Goal: Find specific page/section: Find specific page/section

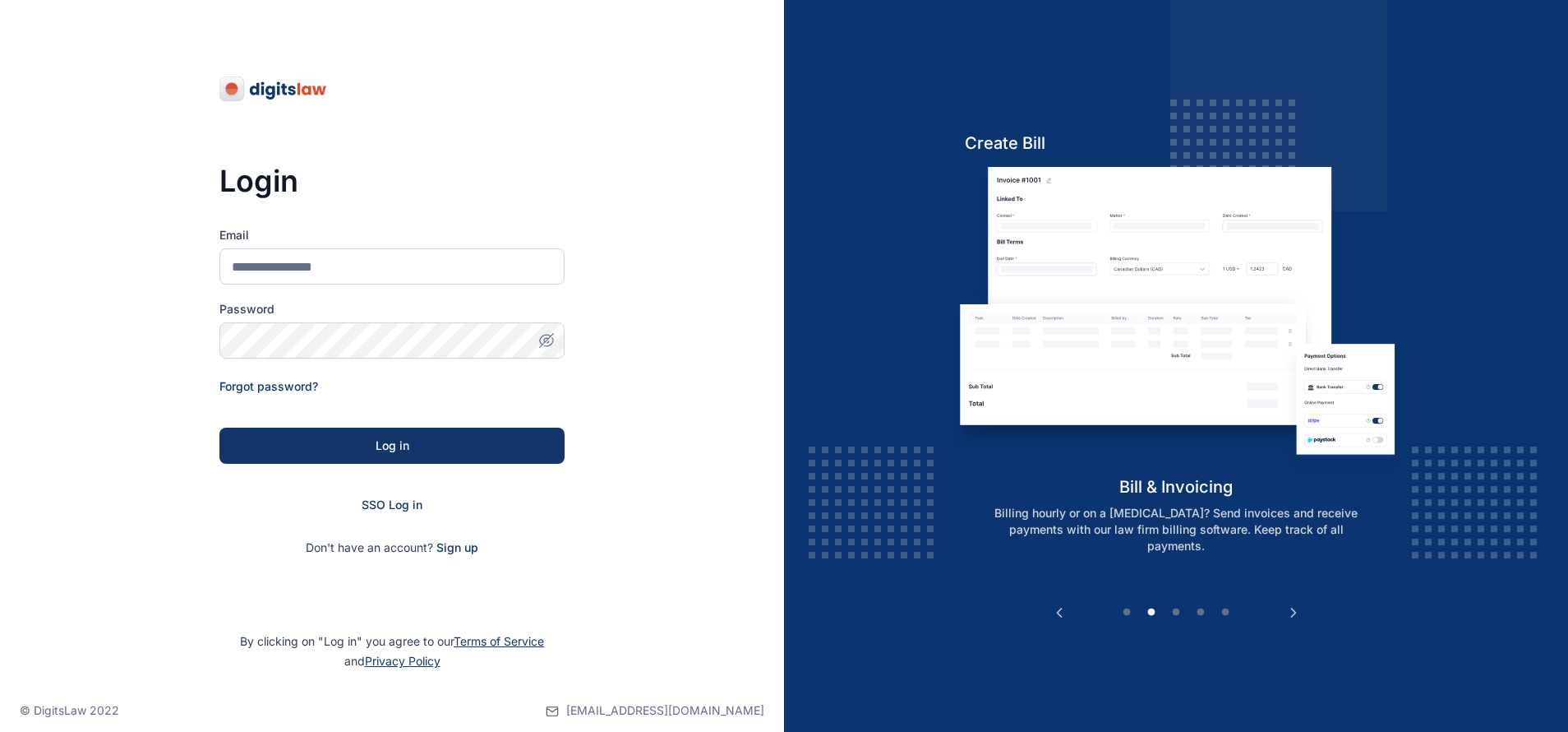
click at [376, 515] on form "Email Password Forgot password? Log in SSO Log in Don't have an account? Sign up" at bounding box center [392, 391] width 345 height 329
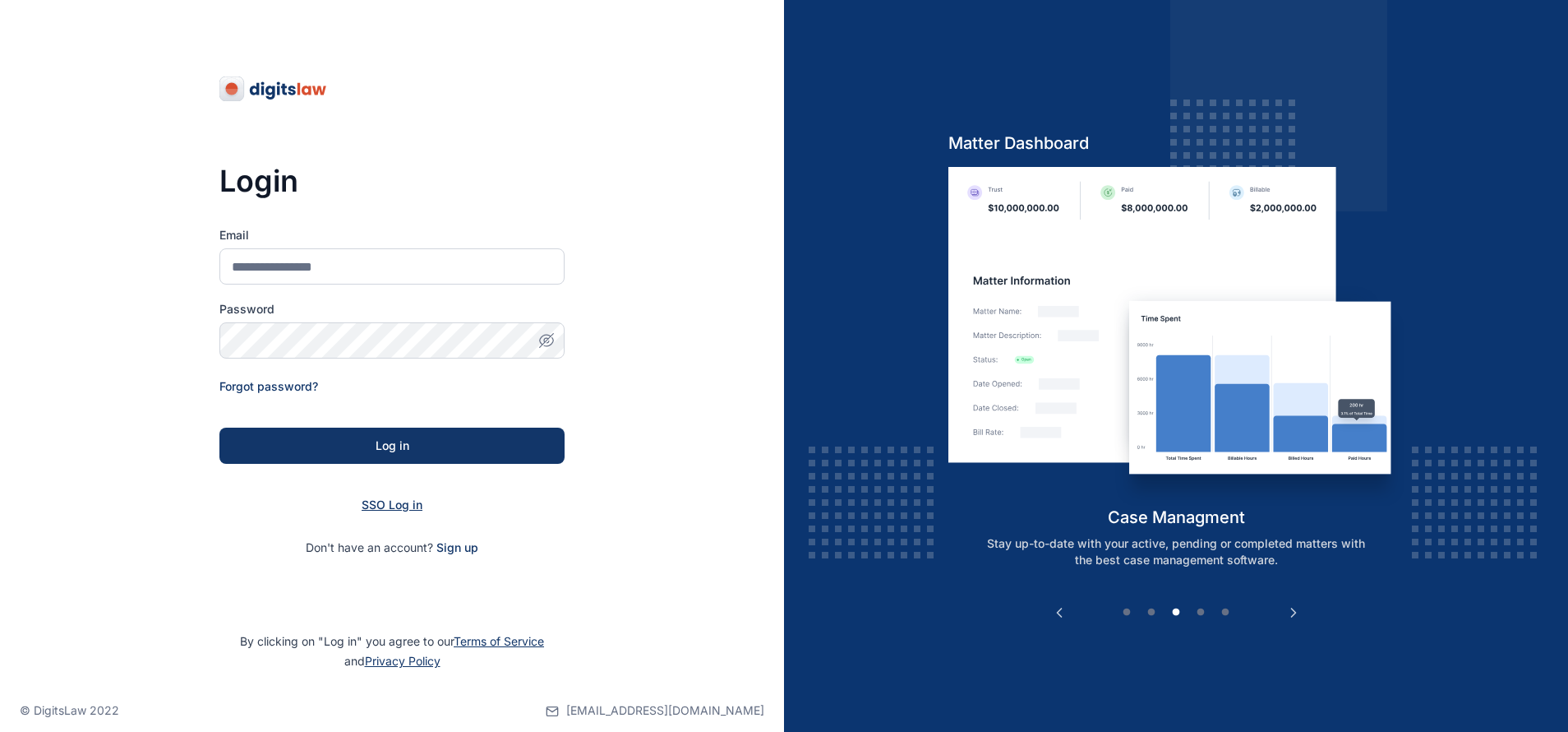
click at [379, 504] on span "SSO Log in" at bounding box center [393, 504] width 61 height 14
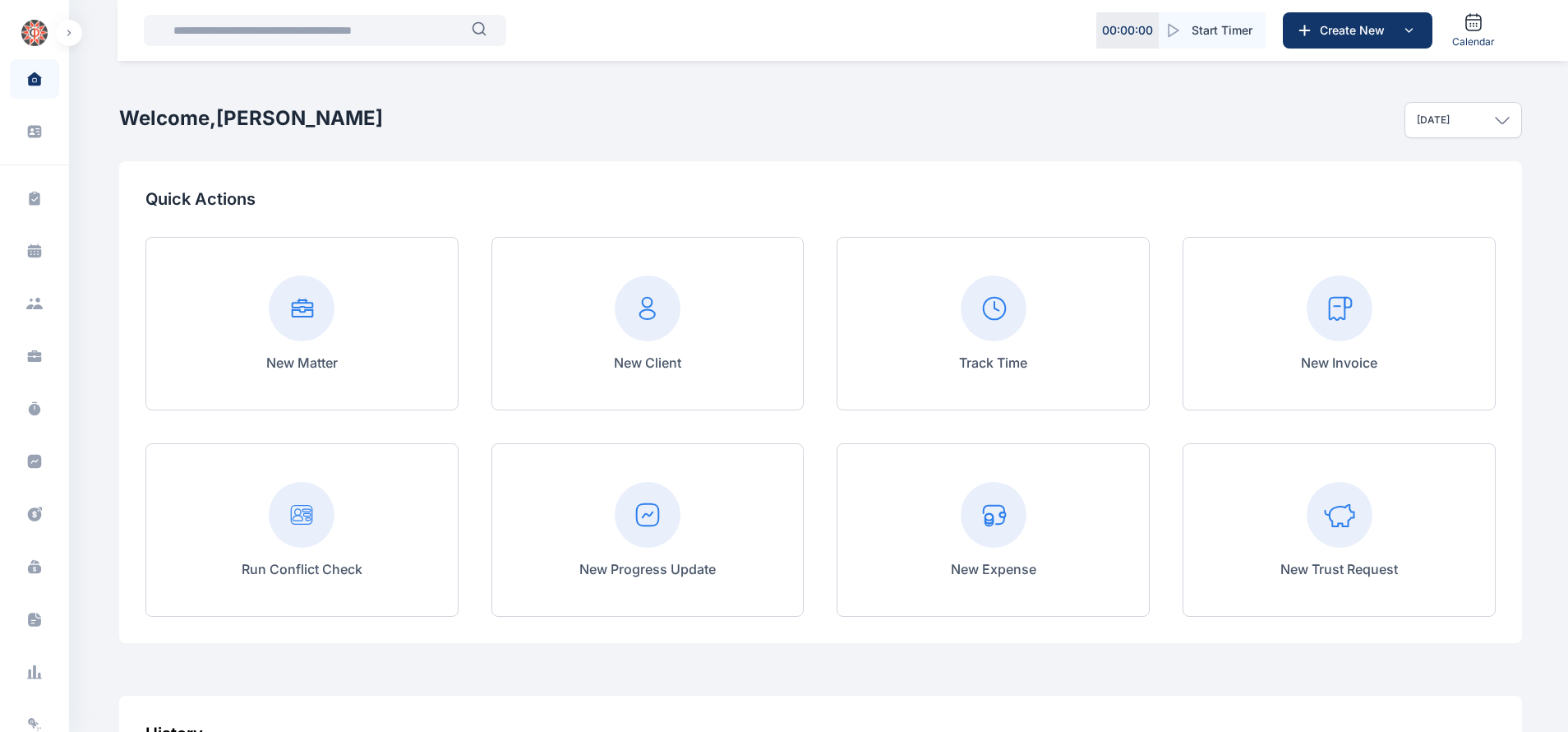
click at [424, 34] on input "text" at bounding box center [318, 31] width 308 height 33
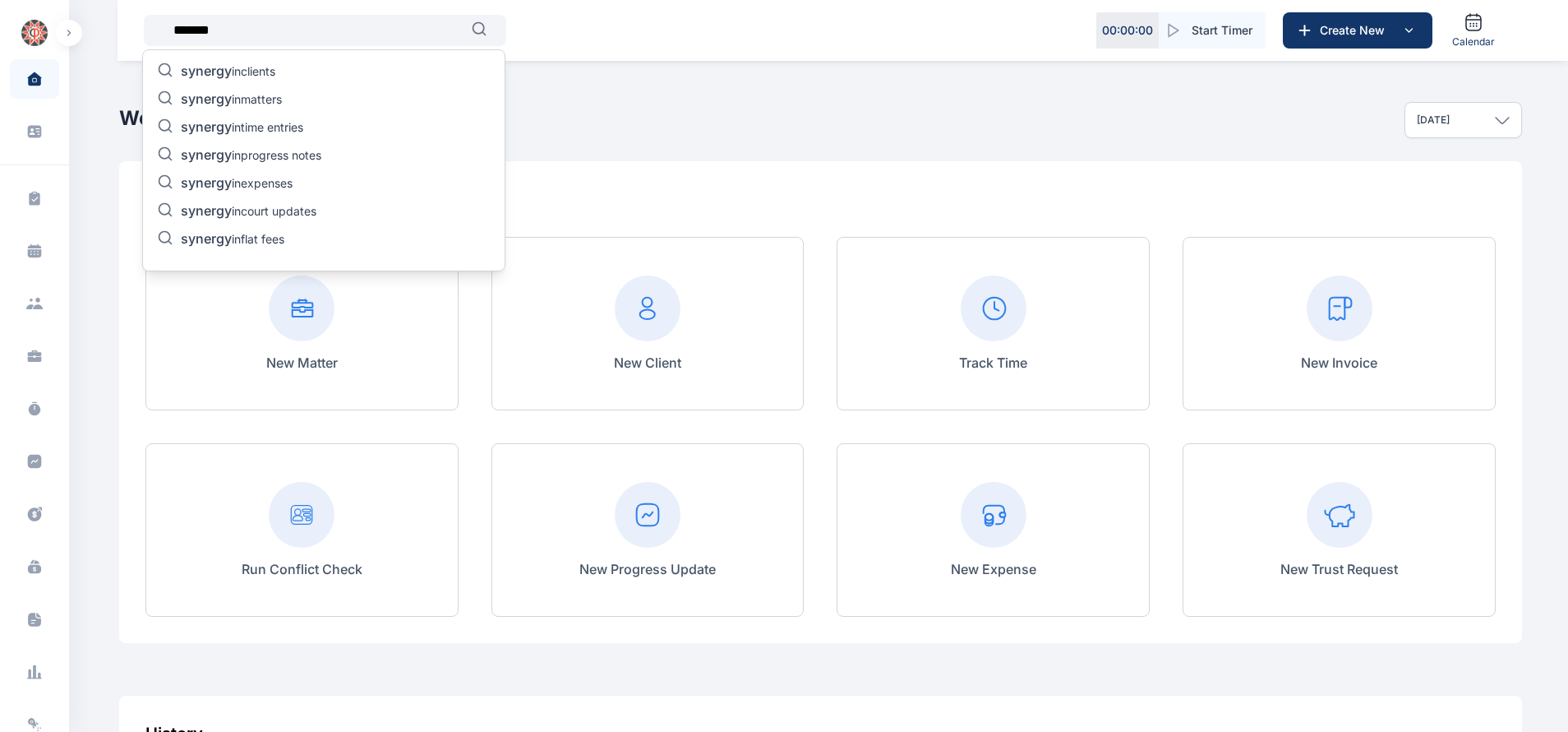
type input "*******"
click at [237, 73] on p "synergy in clients" at bounding box center [228, 71] width 94 height 19
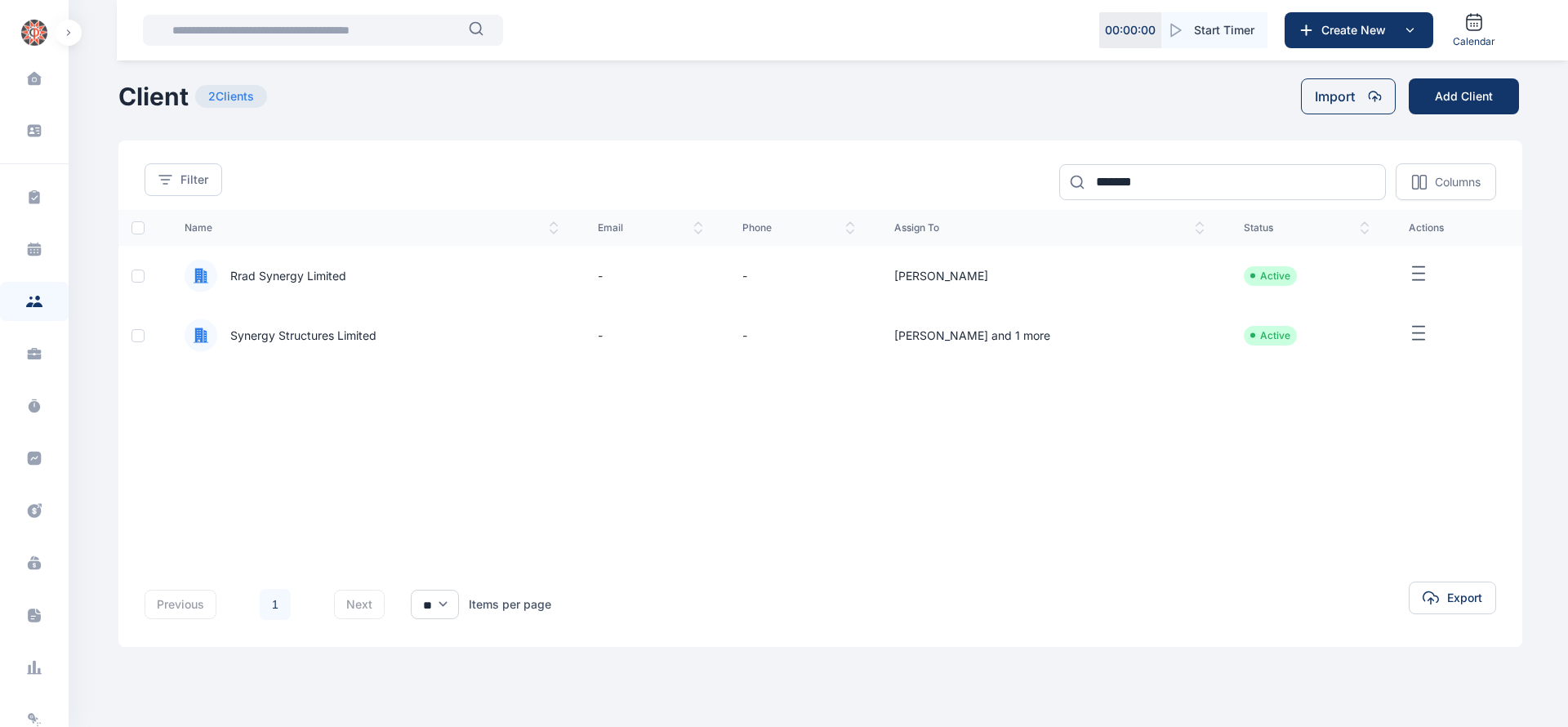
click at [365, 331] on span "Synergy Structures Limited" at bounding box center [296, 336] width 159 height 17
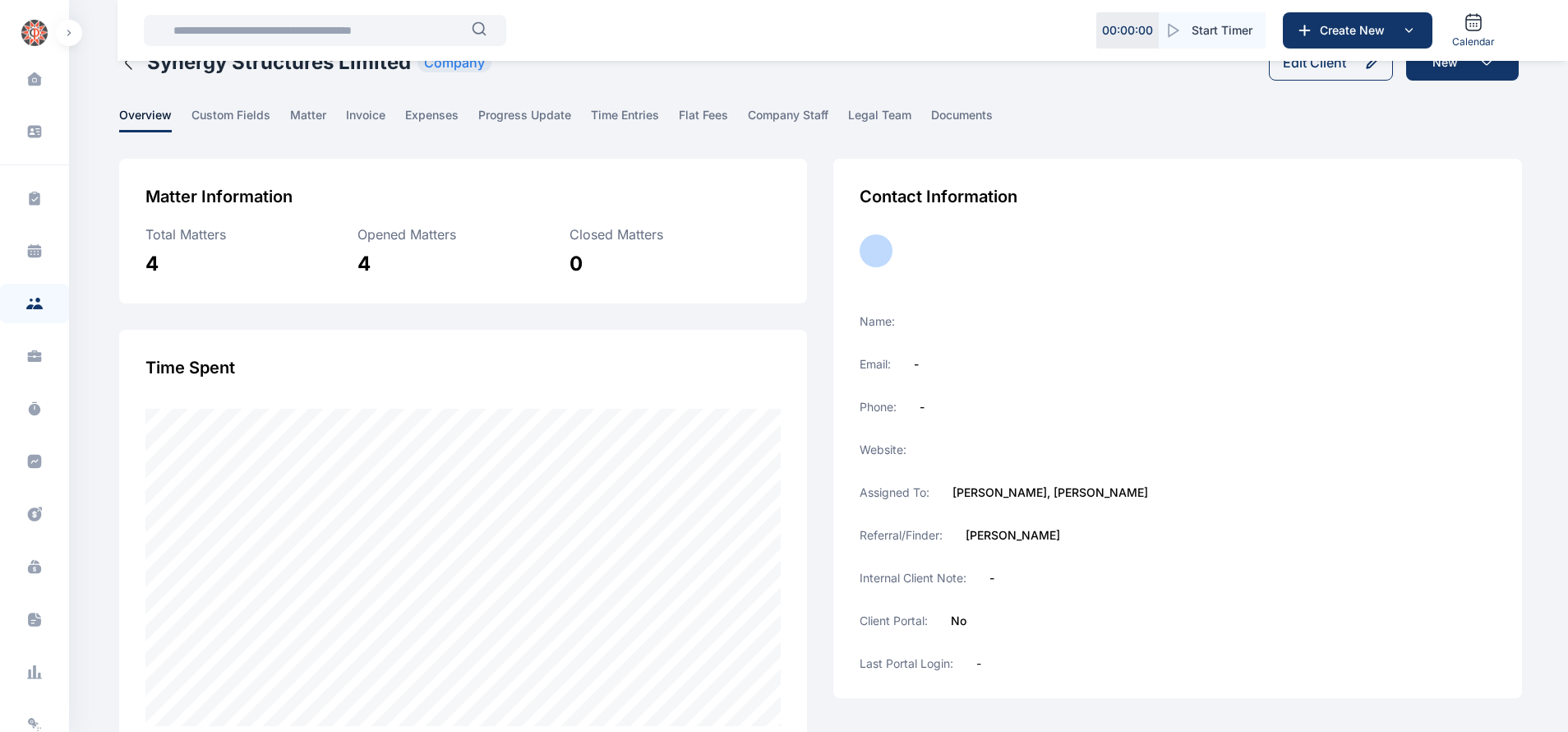
scroll to position [26, 0]
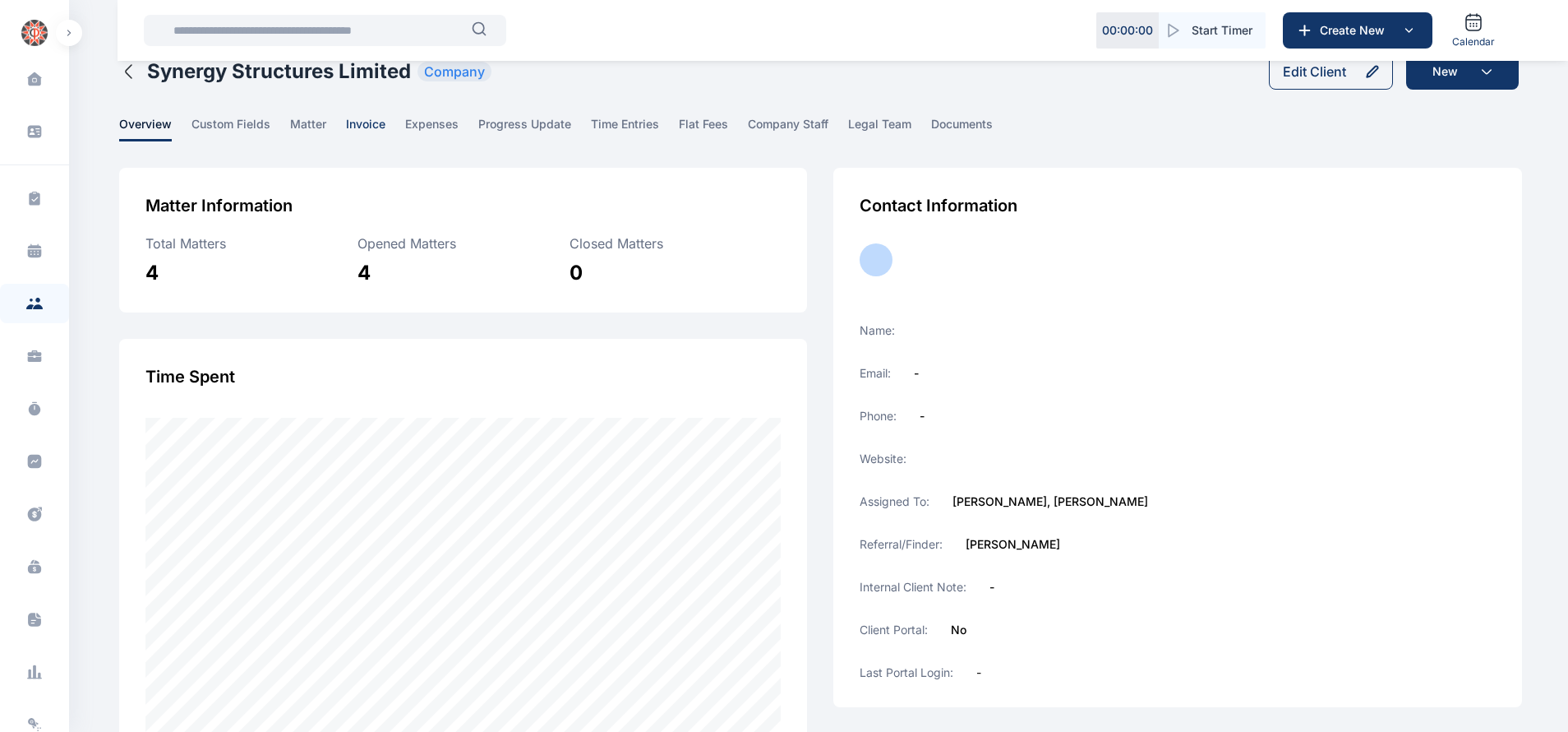
click at [359, 121] on span "invoice" at bounding box center [366, 129] width 40 height 26
